Goal: Download file/media

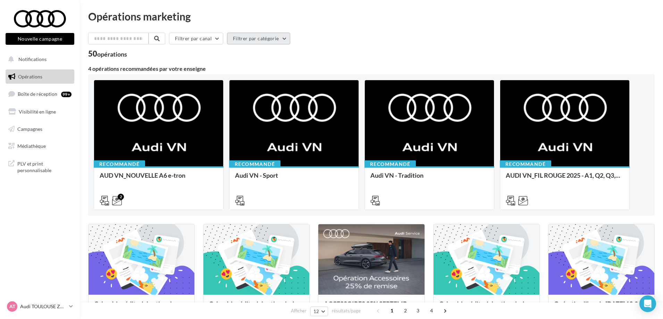
click at [274, 41] on button "Filtrer par catégorie" at bounding box center [258, 39] width 63 height 12
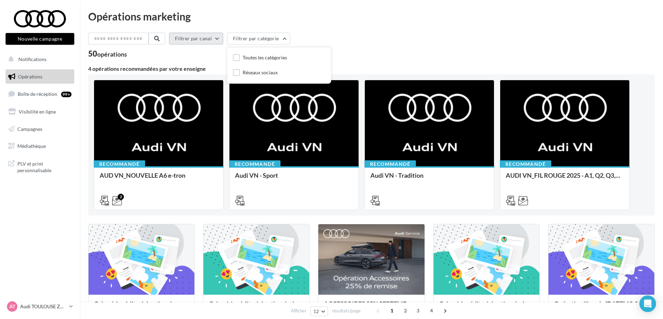
click at [216, 37] on button "Filtrer par canal" at bounding box center [196, 39] width 54 height 12
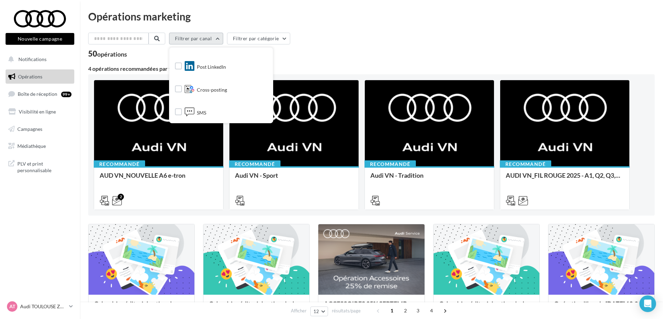
scroll to position [106, 0]
click at [314, 46] on div "Filtrer par canal Tous les canaux Document Email Facebook Instagram Post Linked…" at bounding box center [371, 40] width 566 height 15
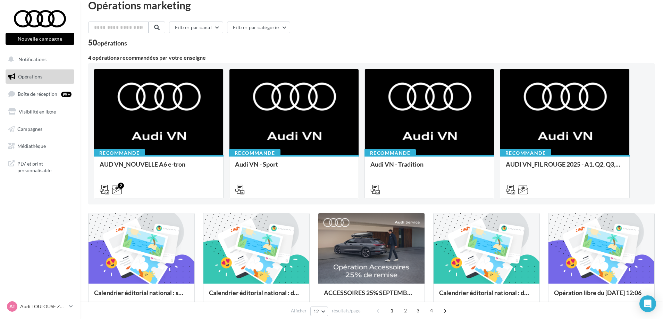
scroll to position [0, 0]
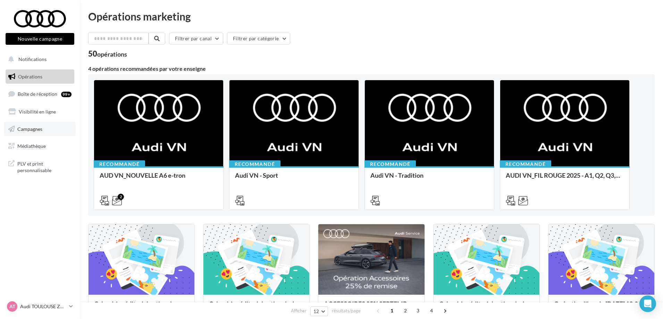
click at [39, 131] on span "Campagnes" at bounding box center [29, 129] width 25 height 6
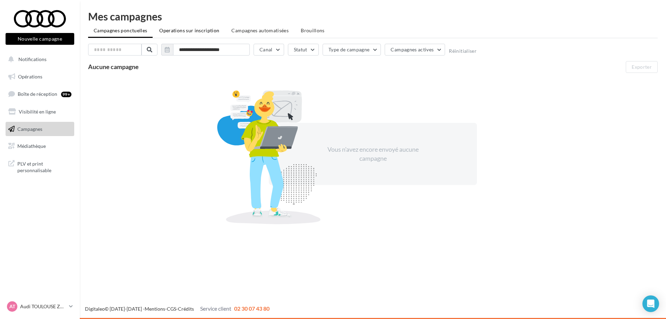
click at [190, 31] on span "Operations sur inscription" at bounding box center [189, 30] width 60 height 6
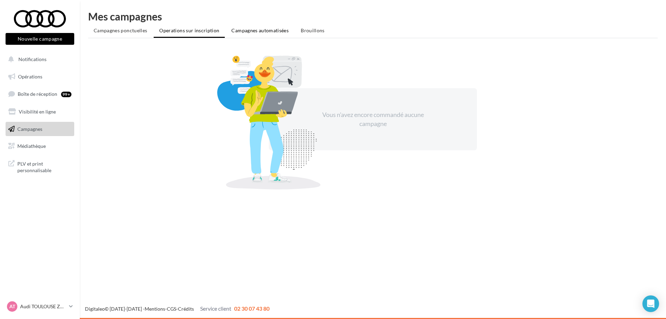
click at [243, 30] on span "Campagnes automatisées" at bounding box center [260, 30] width 57 height 6
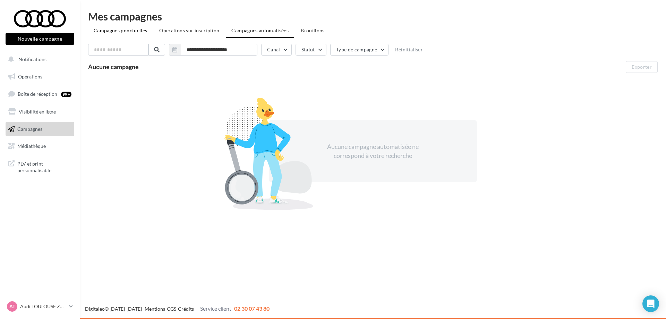
click at [101, 31] on span "Campagnes ponctuelles" at bounding box center [120, 30] width 53 height 6
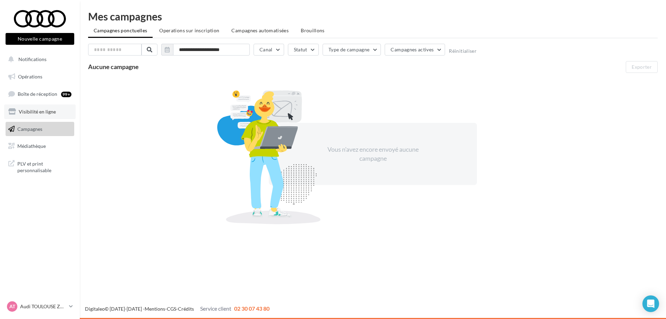
click at [48, 113] on span "Visibilité en ligne" at bounding box center [37, 112] width 37 height 6
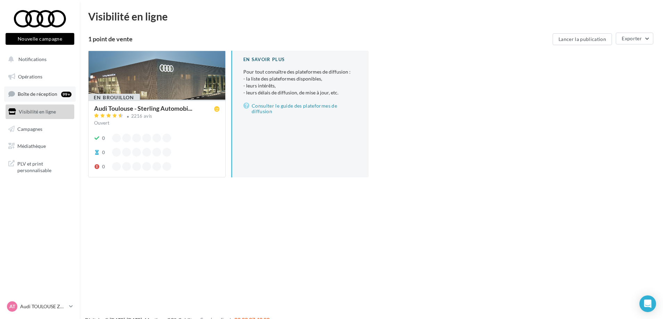
click at [53, 95] on span "Boîte de réception" at bounding box center [38, 94] width 40 height 6
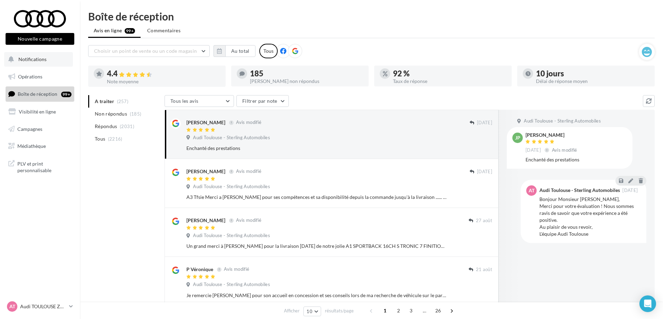
click at [30, 59] on span "Notifications" at bounding box center [32, 59] width 28 height 6
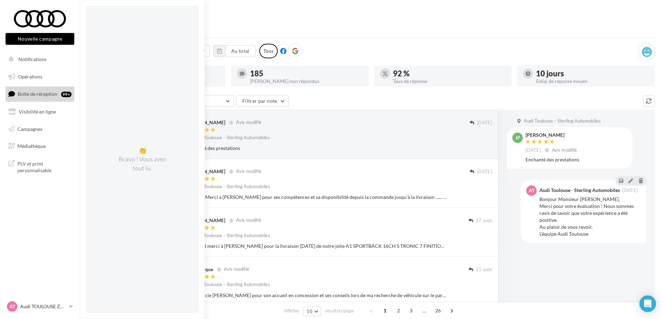
click at [42, 40] on button "Nouvelle campagne" at bounding box center [40, 39] width 69 height 12
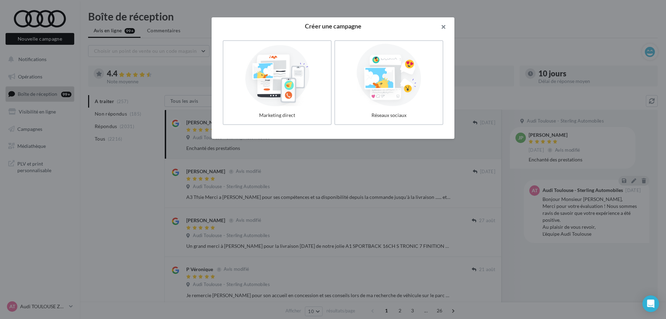
click at [445, 24] on button "button" at bounding box center [441, 27] width 28 height 21
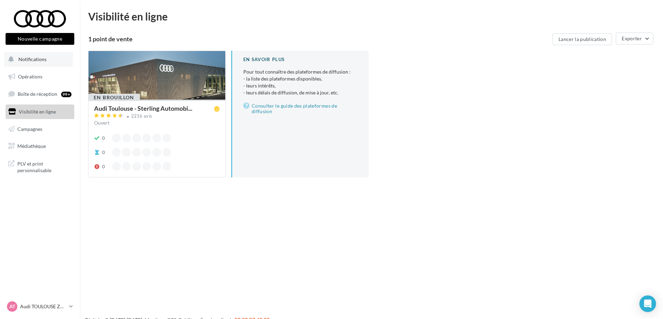
click at [25, 59] on span "Notifications" at bounding box center [32, 59] width 28 height 6
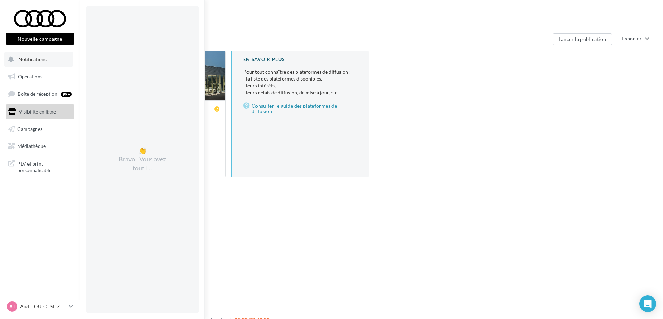
click at [25, 59] on span "Notifications" at bounding box center [32, 59] width 28 height 6
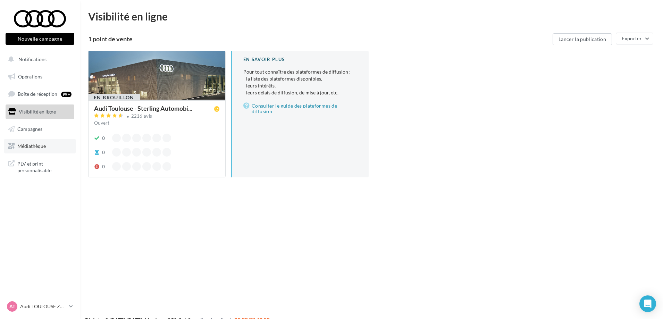
click at [39, 145] on span "Médiathèque" at bounding box center [31, 146] width 28 height 6
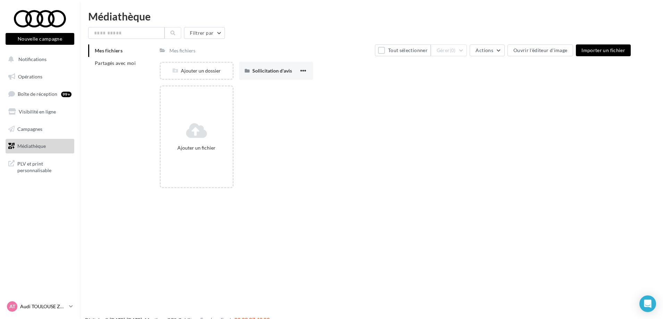
click at [54, 305] on p "Audi TOULOUSE ZAC" at bounding box center [43, 306] width 46 height 7
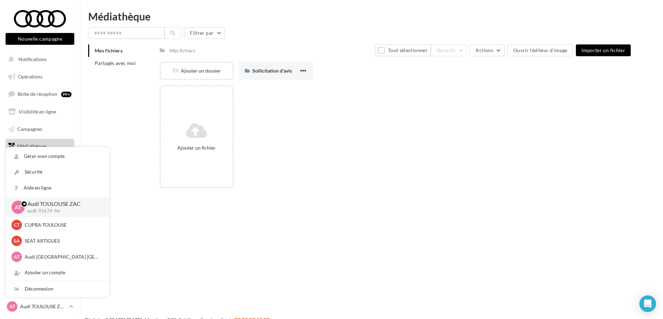
click at [48, 207] on p "Audi TOULOUSE ZAC" at bounding box center [62, 204] width 71 height 8
drag, startPoint x: 49, startPoint y: 203, endPoint x: 6, endPoint y: 207, distance: 42.8
click at [42, 205] on p "Audi TOULOUSE ZAC" at bounding box center [62, 204] width 71 height 8
click at [19, 206] on span "AT" at bounding box center [18, 207] width 7 height 8
click at [30, 77] on span "Opérations" at bounding box center [30, 77] width 24 height 6
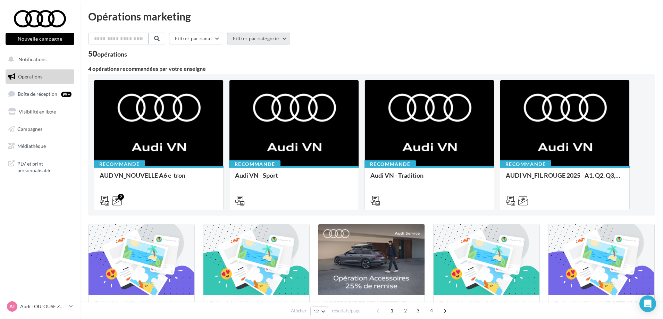
click at [286, 37] on button "Filtrer par catégorie" at bounding box center [258, 39] width 63 height 12
click at [341, 40] on div "Filtrer par canal Filtrer par catégorie Toutes les catégories Réseaux sociaux" at bounding box center [371, 40] width 566 height 15
click at [42, 141] on link "Médiathèque" at bounding box center [39, 146] width 71 height 15
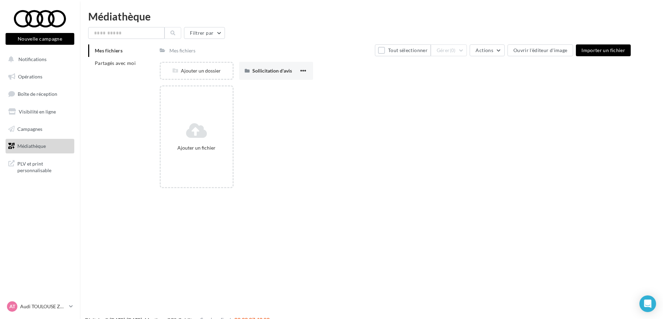
click at [40, 146] on span "Médiathèque" at bounding box center [31, 146] width 28 height 6
click at [211, 31] on button "Filtrer par" at bounding box center [204, 33] width 41 height 12
click at [209, 59] on button "Filtrer par type (7)" at bounding box center [157, 60] width 124 height 12
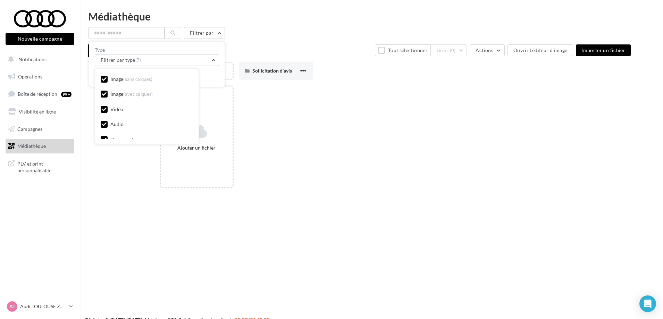
click at [115, 109] on div "Vidéo" at bounding box center [116, 109] width 13 height 7
click at [115, 81] on div "Image (sans calques)" at bounding box center [131, 79] width 42 height 7
click at [115, 93] on div "Image (avec calques)" at bounding box center [131, 94] width 43 height 7
click at [326, 111] on div "Ajouter un fichier" at bounding box center [398, 139] width 477 height 108
click at [132, 65] on span "Partagés avec moi" at bounding box center [115, 63] width 41 height 6
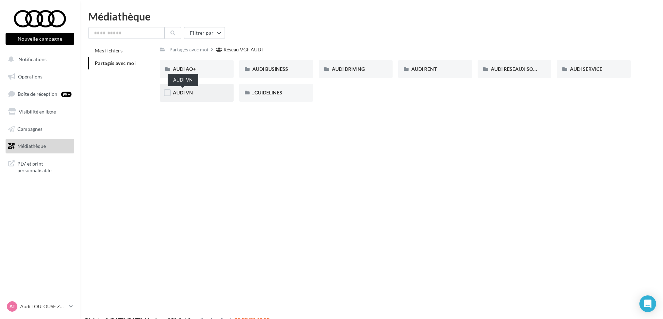
click at [190, 91] on span "AUDI VN" at bounding box center [183, 93] width 20 height 6
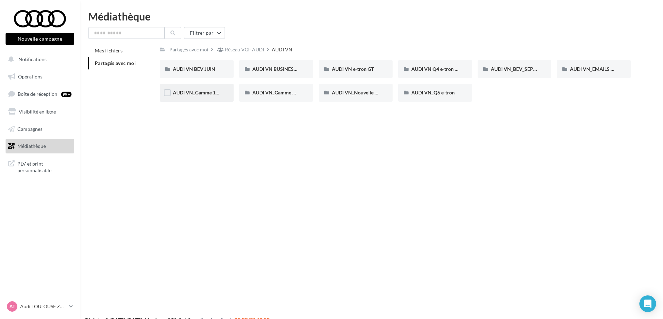
click at [198, 97] on div "AUDI VN_Gamme 100% électrique" at bounding box center [197, 93] width 74 height 18
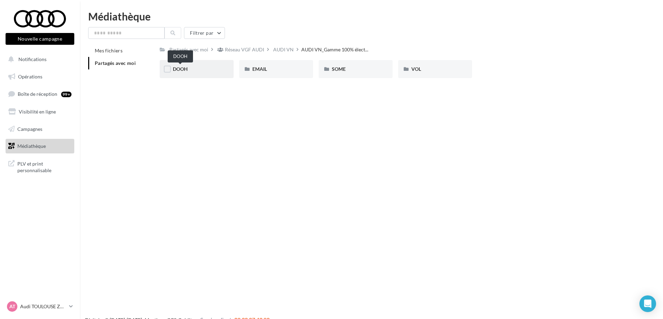
click at [185, 69] on span "DOOH" at bounding box center [180, 69] width 15 height 6
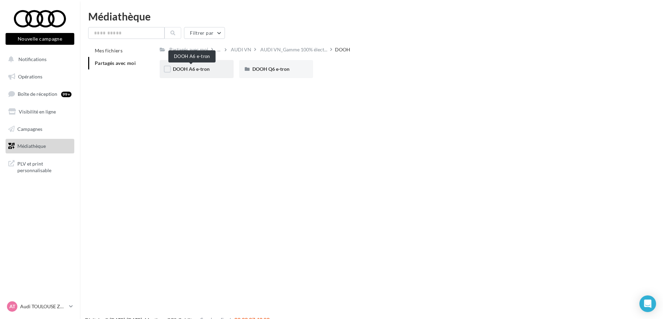
click at [187, 68] on span "DOOH A6 e-tron" at bounding box center [191, 69] width 37 height 6
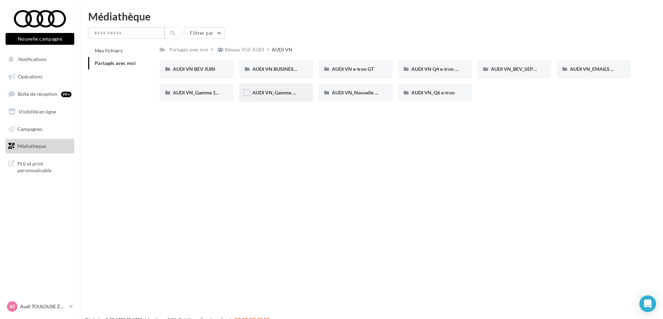
click at [301, 93] on div "AUDI VN_Gamme Q8 e-tron" at bounding box center [276, 93] width 74 height 18
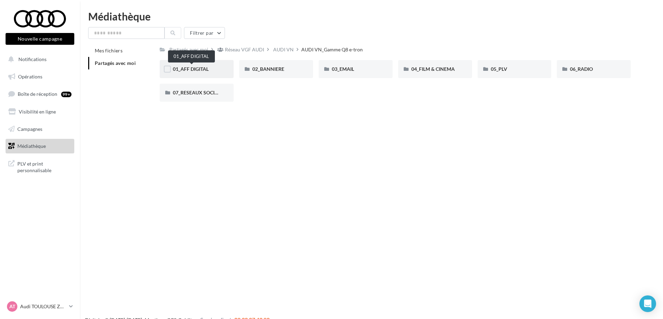
click at [196, 71] on span "01_AFF DIGITAL" at bounding box center [191, 69] width 36 height 6
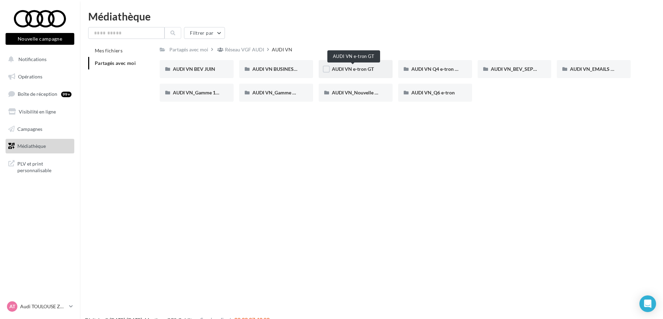
click at [356, 68] on span "AUDI VN e-tron GT" at bounding box center [353, 69] width 42 height 6
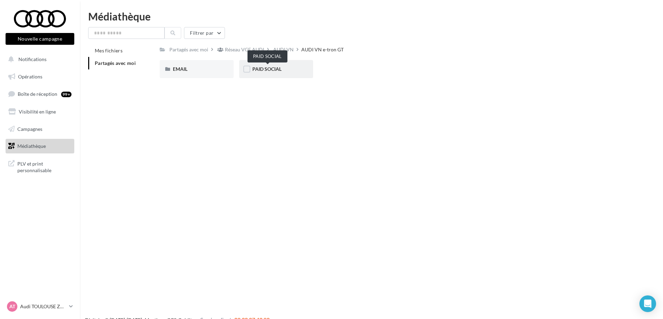
click at [273, 69] on span "PAID SOCIAL" at bounding box center [266, 69] width 29 height 6
click at [273, 69] on div "VIDEOS" at bounding box center [276, 69] width 48 height 7
click at [213, 72] on div "DESIGN" at bounding box center [197, 69] width 48 height 7
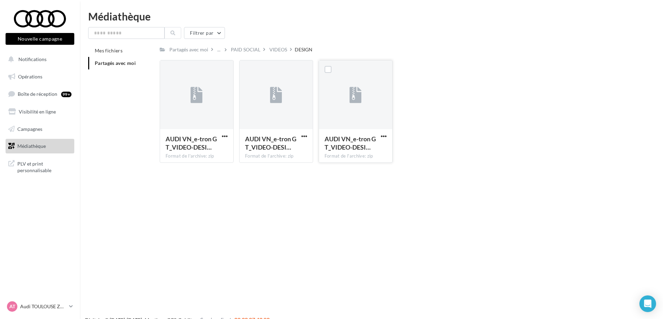
click at [353, 114] on div at bounding box center [355, 94] width 73 height 69
click at [305, 136] on span "button" at bounding box center [304, 136] width 6 height 6
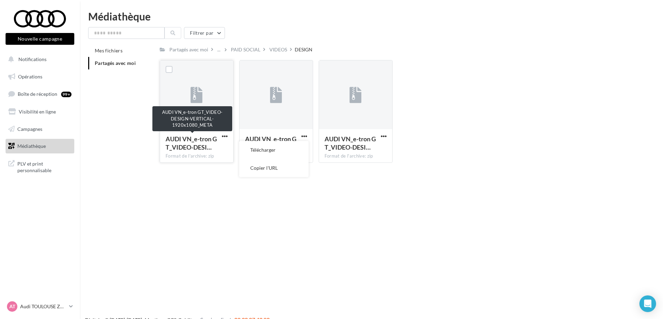
click at [208, 137] on span "AUDI VN_e-tron GT_VIDEO-DESI…" at bounding box center [191, 143] width 51 height 16
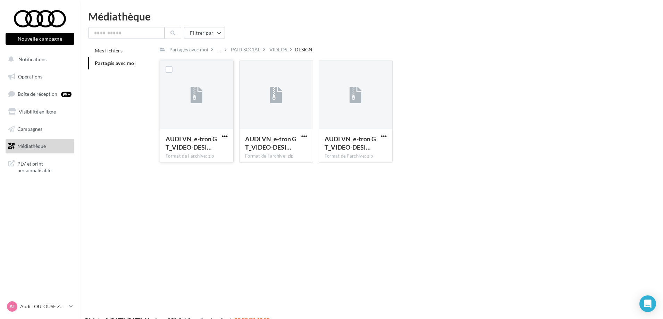
click at [225, 136] on span "button" at bounding box center [225, 136] width 6 height 6
click at [190, 153] on button "Télécharger" at bounding box center [194, 150] width 69 height 18
click at [278, 102] on icon at bounding box center [276, 95] width 12 height 16
click at [279, 120] on div at bounding box center [275, 94] width 73 height 69
click at [303, 136] on span "button" at bounding box center [304, 136] width 6 height 6
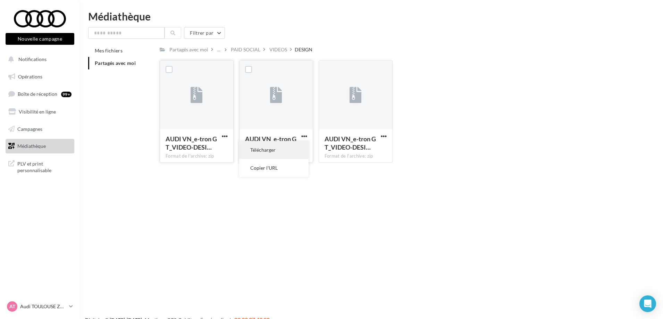
click at [269, 151] on button "Télécharger" at bounding box center [273, 150] width 69 height 18
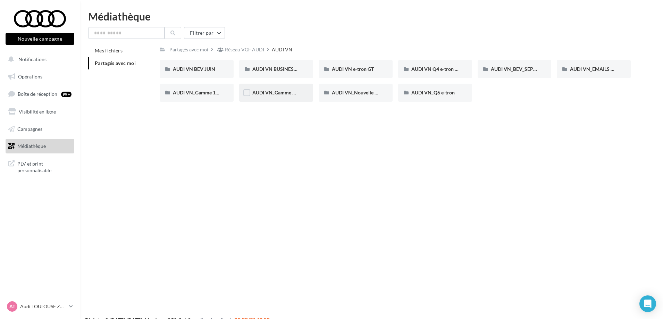
click at [277, 96] on div "AUDI VN_Gamme Q8 e-tron" at bounding box center [276, 92] width 48 height 7
click at [195, 92] on span "AUDI VN_Gamme 100% électrique" at bounding box center [210, 93] width 75 height 6
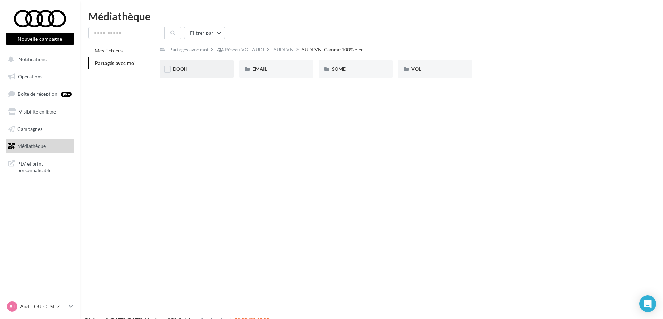
click at [188, 68] on div "DOOH" at bounding box center [197, 69] width 48 height 7
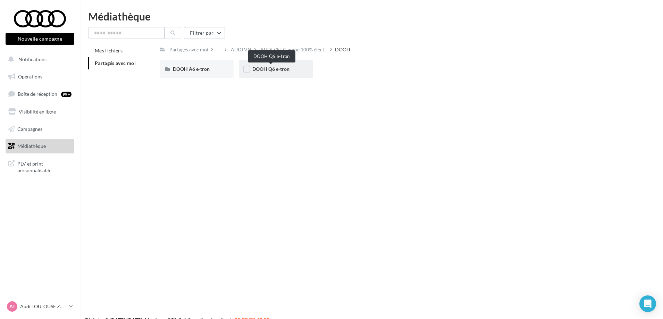
click at [284, 67] on span "DOOH Q6 e-tron" at bounding box center [270, 69] width 37 height 6
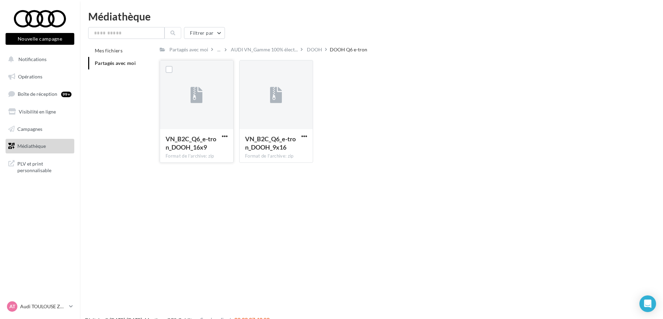
click at [191, 129] on div at bounding box center [196, 94] width 73 height 69
click at [226, 137] on span "button" at bounding box center [225, 136] width 6 height 6
click at [193, 150] on button "Télécharger" at bounding box center [194, 150] width 69 height 18
click at [274, 103] on icon at bounding box center [276, 95] width 12 height 16
click at [276, 99] on icon at bounding box center [276, 95] width 12 height 16
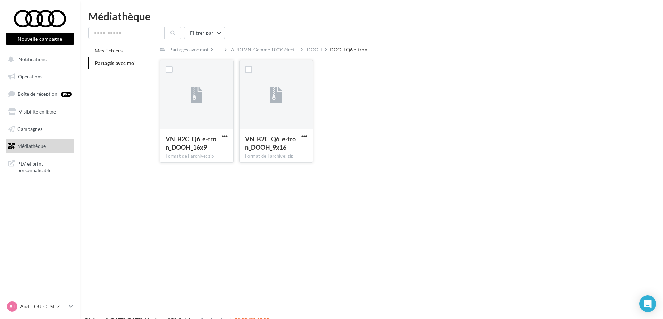
click at [276, 99] on icon at bounding box center [276, 95] width 12 height 16
click at [304, 137] on span "button" at bounding box center [304, 136] width 6 height 6
click at [265, 151] on button "Télécharger" at bounding box center [273, 150] width 69 height 18
